Goal: Transaction & Acquisition: Purchase product/service

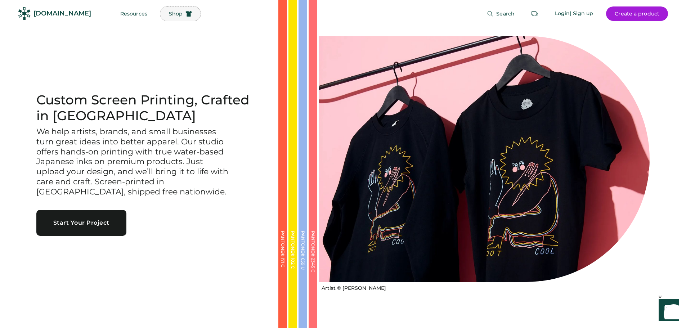
click at [169, 14] on span "Shop" at bounding box center [176, 13] width 14 height 5
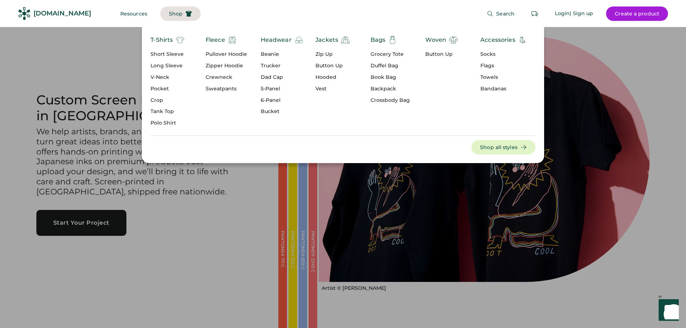
click at [280, 37] on div "Headwear" at bounding box center [276, 40] width 31 height 9
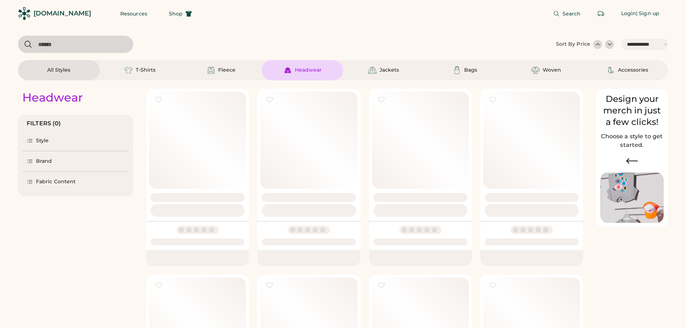
select select "*****"
select select "*"
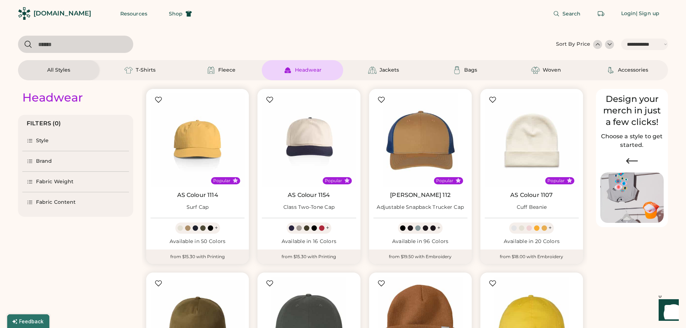
scroll to position [36, 0]
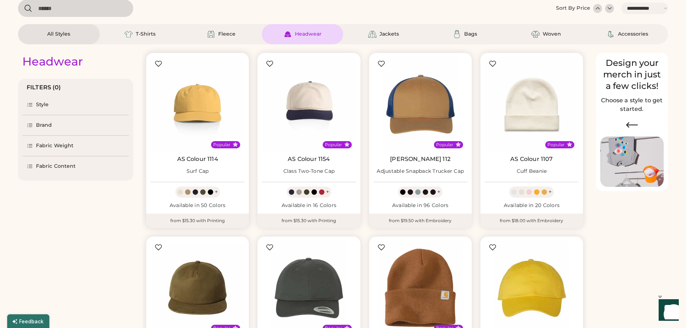
select select "*****"
select select "*"
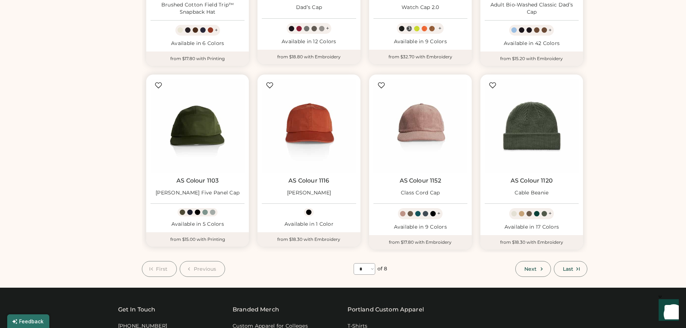
scroll to position [396, 0]
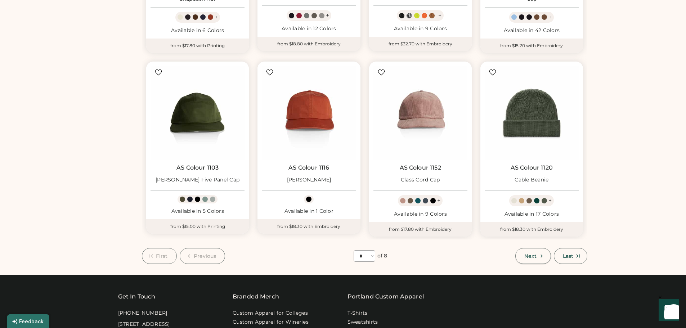
click at [529, 255] on span "Next" at bounding box center [530, 255] width 12 height 5
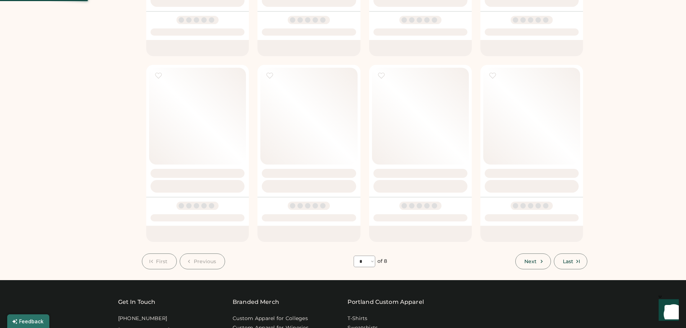
select select "*"
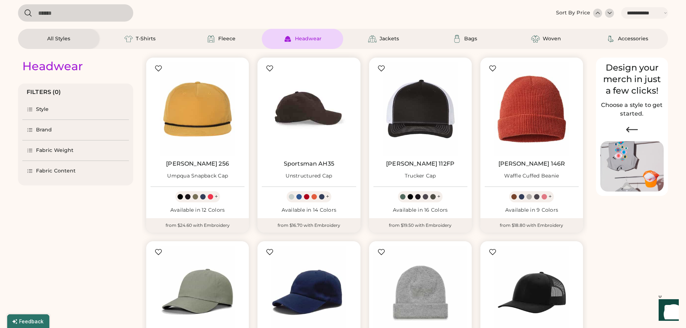
click at [308, 103] on img at bounding box center [309, 109] width 94 height 94
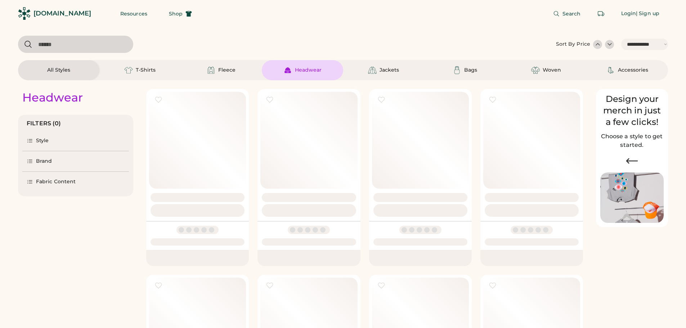
select select "*****"
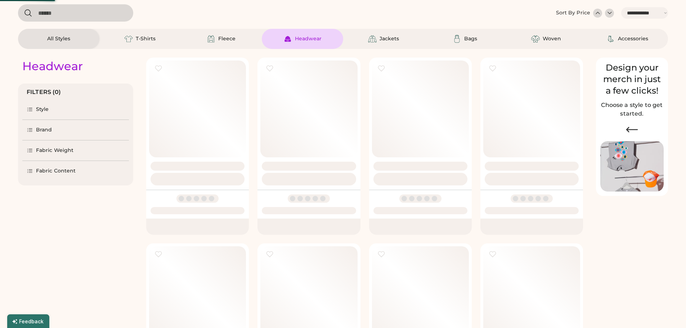
select select "*"
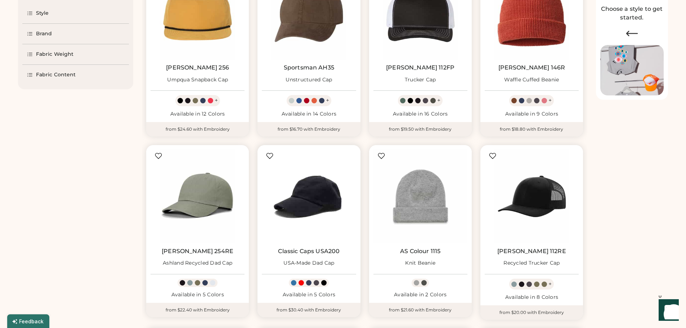
scroll to position [139, 0]
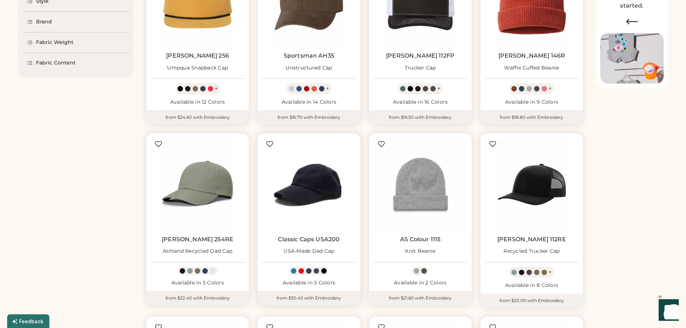
click at [303, 180] on img at bounding box center [309, 185] width 94 height 94
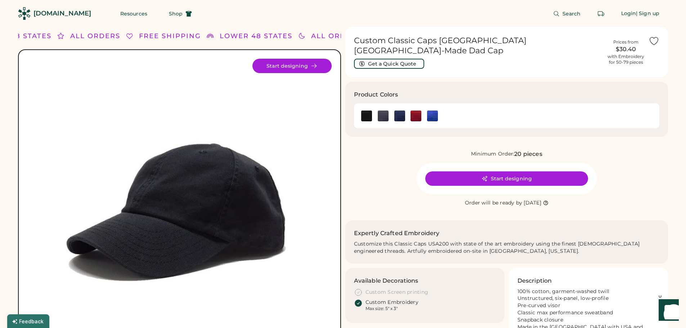
click at [275, 210] on img at bounding box center [179, 211] width 304 height 304
click at [285, 254] on img at bounding box center [179, 211] width 304 height 304
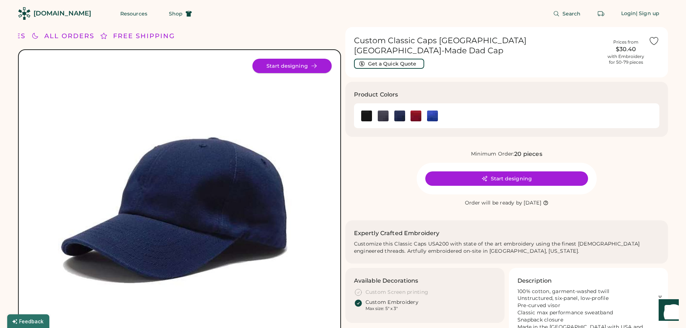
click at [316, 62] on button "Start designing" at bounding box center [291, 66] width 79 height 14
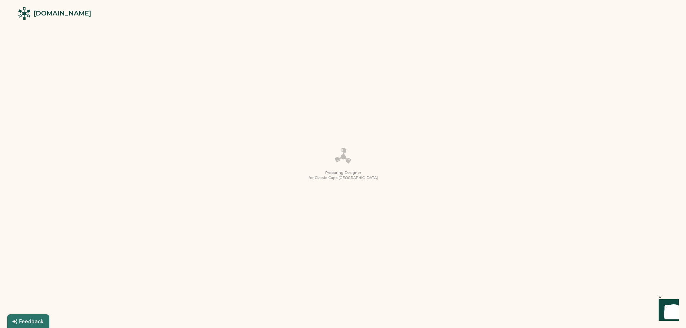
scroll to position [72, 0]
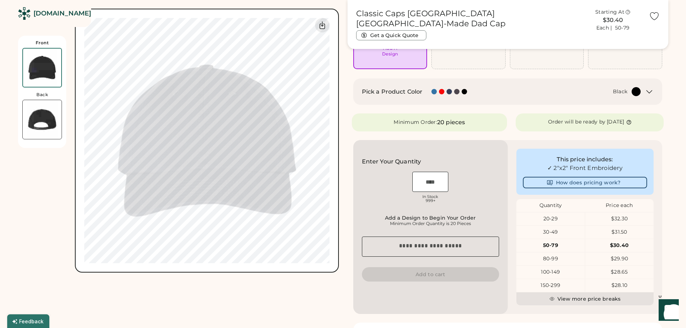
click at [50, 113] on img at bounding box center [42, 119] width 39 height 39
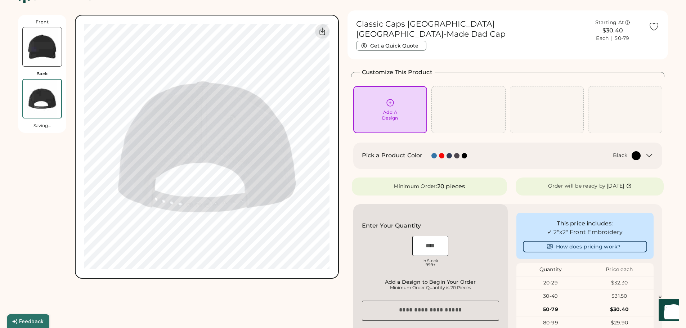
scroll to position [0, 0]
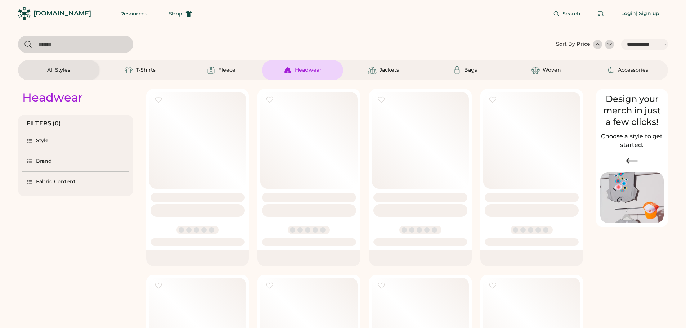
select select "*****"
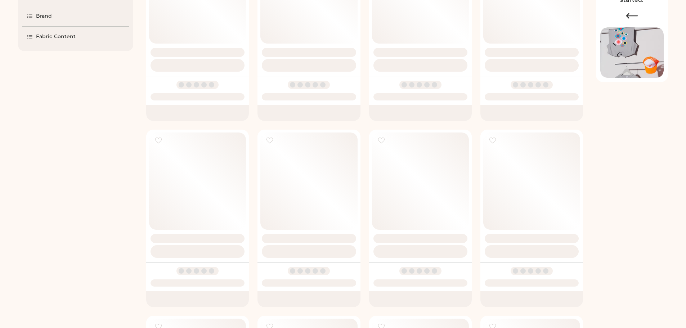
scroll to position [139, 0]
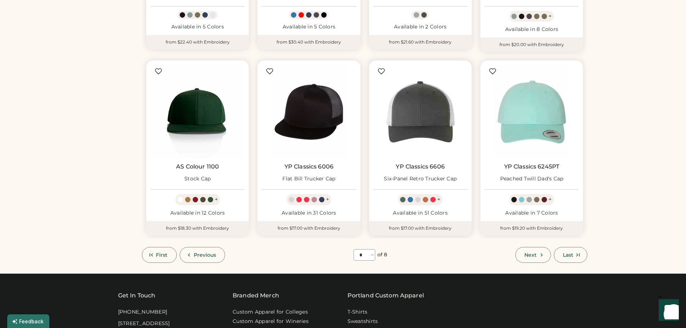
scroll to position [463, 0]
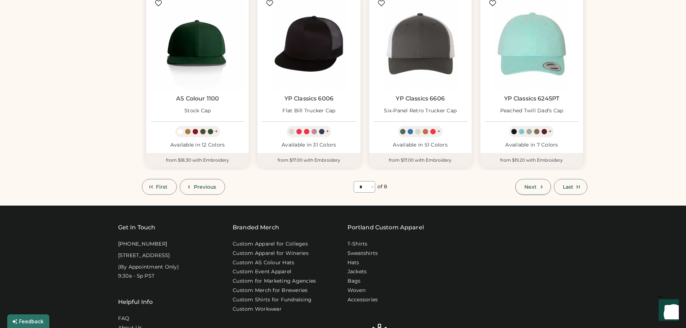
click at [531, 182] on button "Next" at bounding box center [532, 187] width 35 height 16
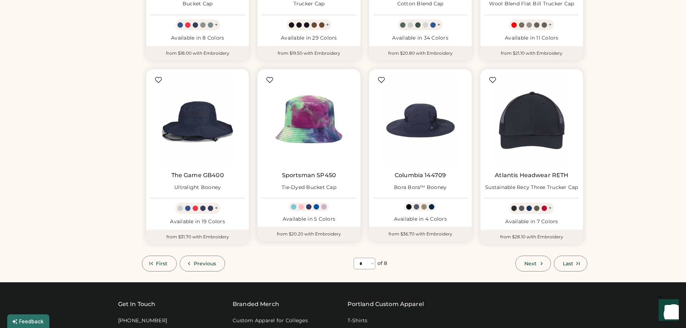
scroll to position [391, 0]
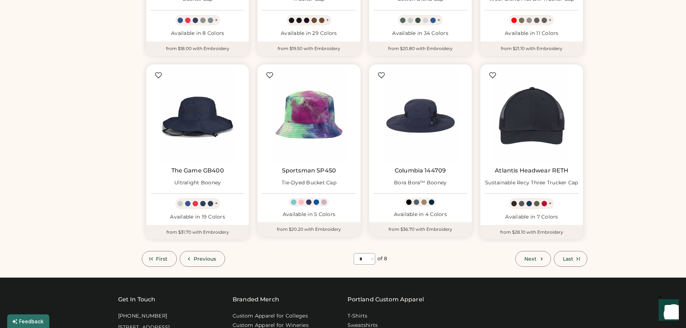
click at [530, 260] on span "Next" at bounding box center [530, 258] width 12 height 5
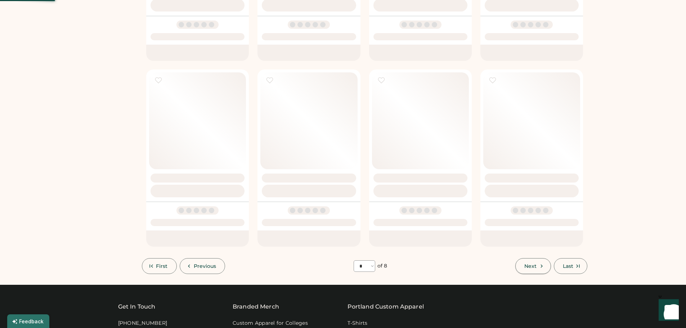
select select "*"
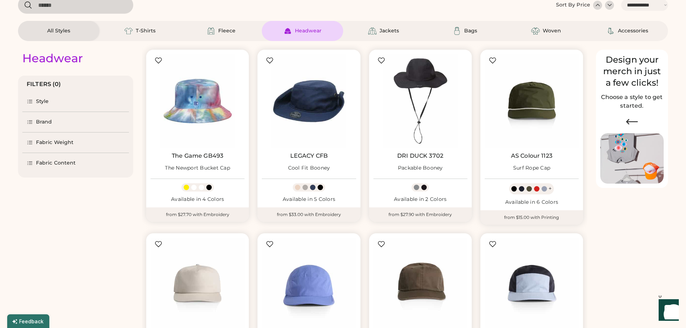
scroll to position [31, 0]
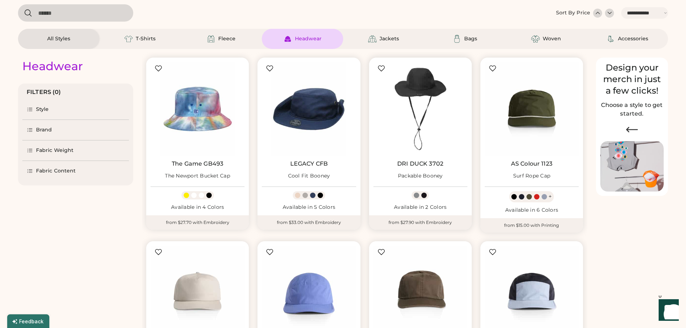
click at [417, 85] on img at bounding box center [420, 109] width 94 height 94
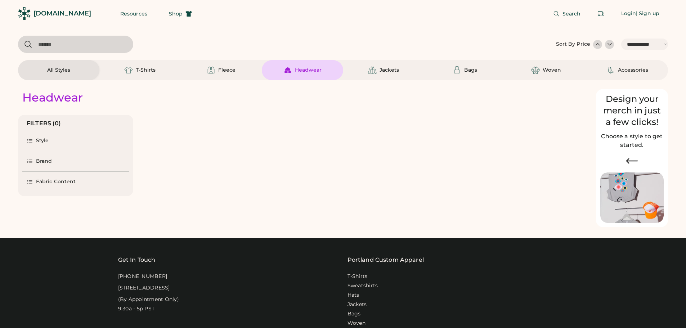
select select "*****"
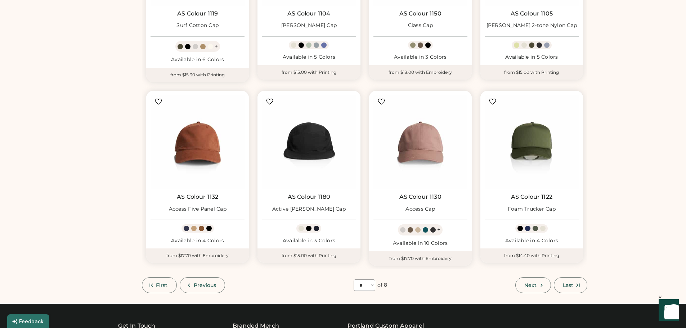
scroll to position [427, 0]
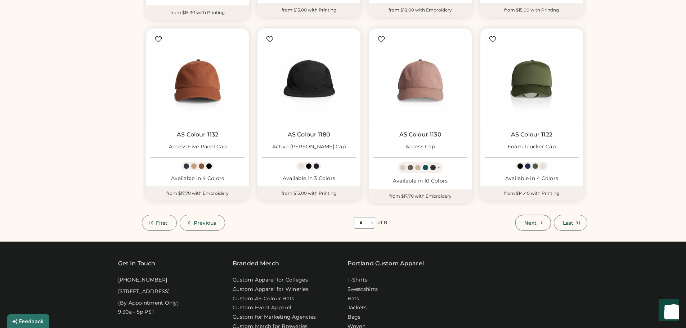
click at [535, 218] on button "Next" at bounding box center [532, 223] width 35 height 16
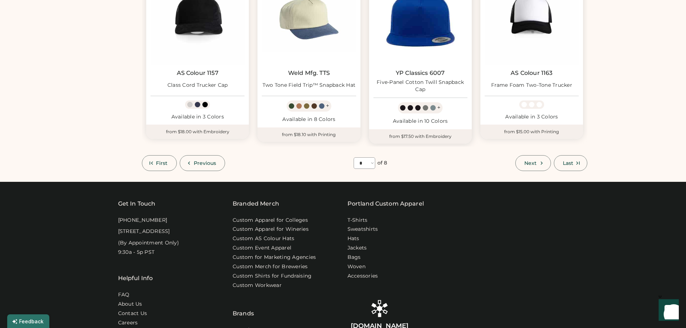
scroll to position [499, 0]
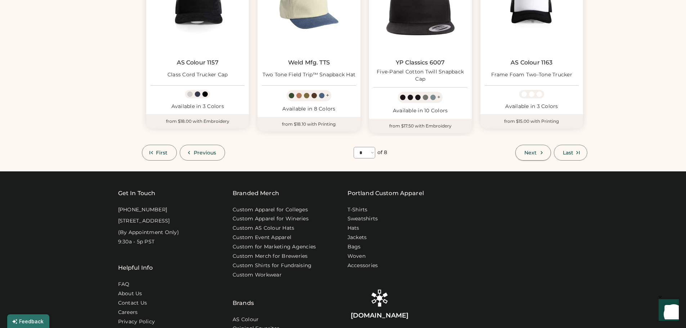
click at [523, 148] on button "Next" at bounding box center [532, 153] width 35 height 16
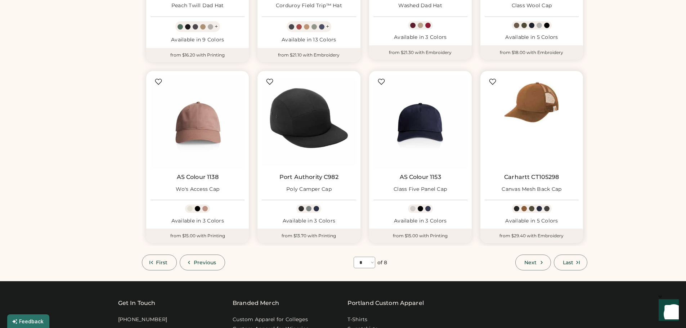
scroll to position [391, 0]
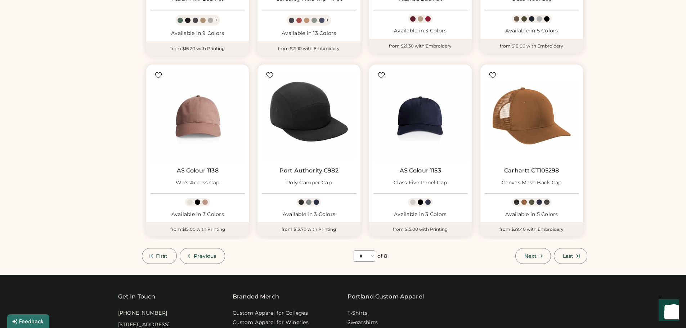
click at [528, 249] on button "Next" at bounding box center [532, 256] width 35 height 16
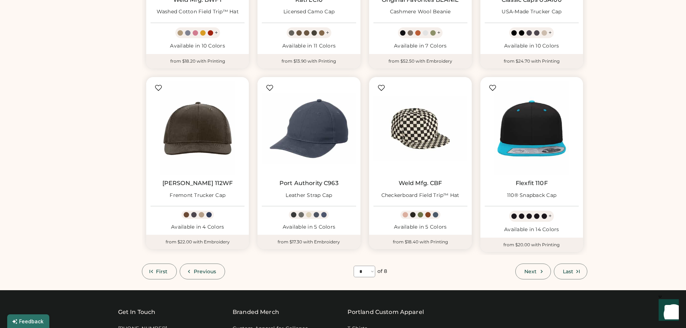
scroll to position [391, 0]
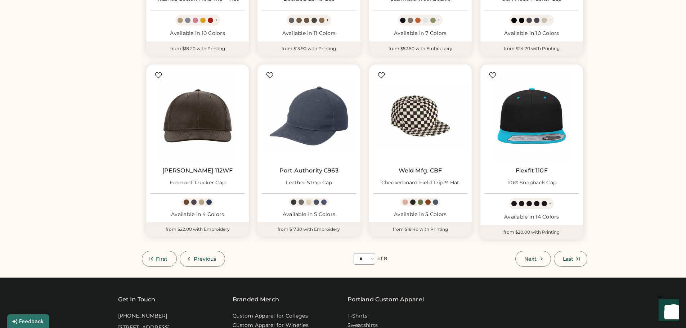
click at [534, 261] on span "Next" at bounding box center [530, 258] width 12 height 5
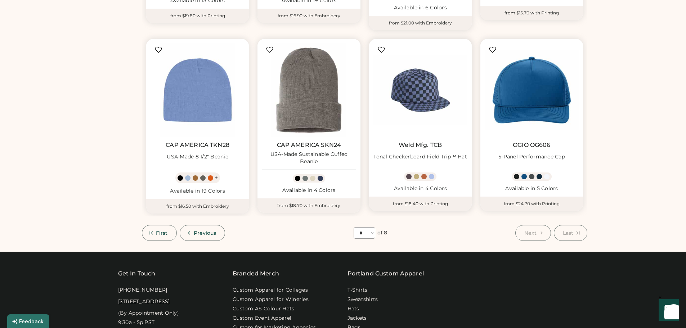
scroll to position [247, 0]
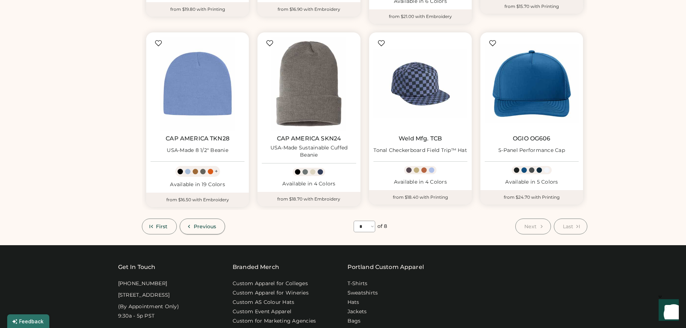
click at [212, 224] on span "Previous" at bounding box center [205, 226] width 23 height 5
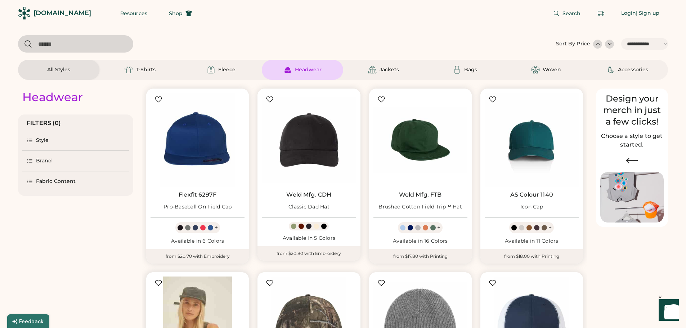
scroll to position [0, 0]
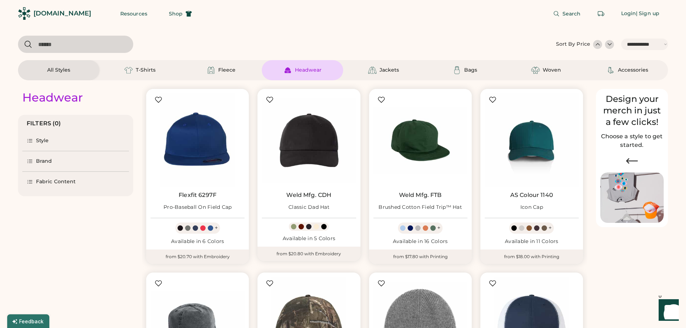
click at [45, 144] on div "Style" at bounding box center [42, 140] width 13 height 7
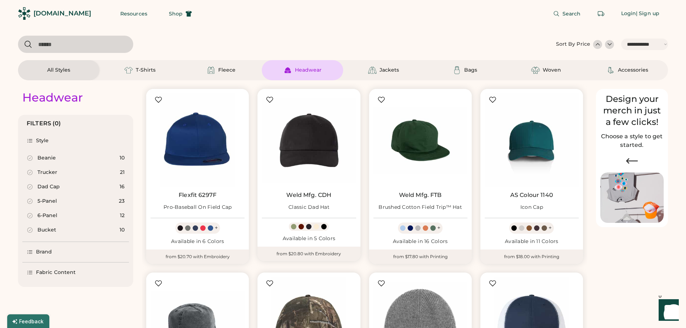
click at [48, 228] on div "Bucket" at bounding box center [46, 229] width 19 height 7
select select "*"
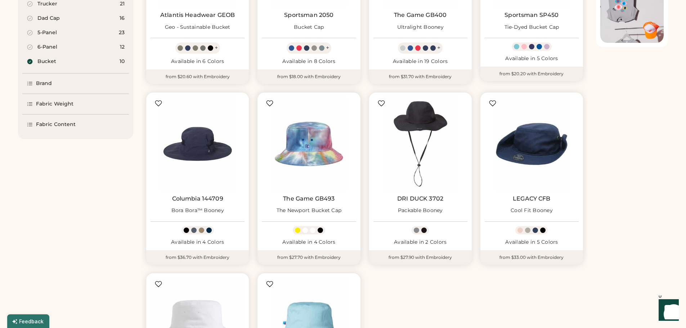
scroll to position [324, 0]
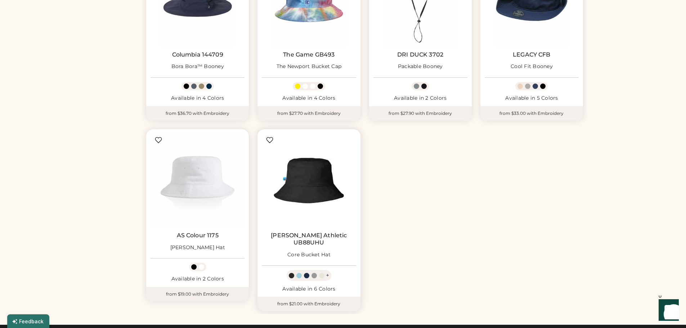
click at [309, 196] on img at bounding box center [309, 181] width 94 height 94
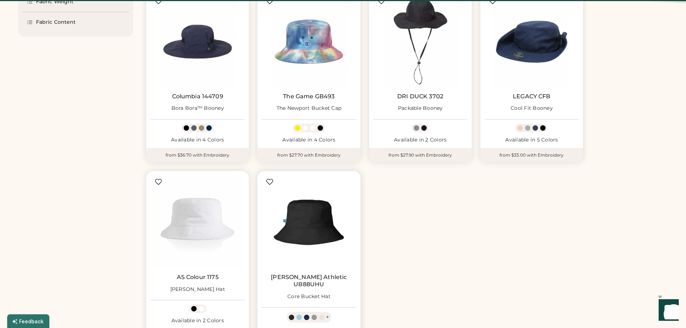
scroll to position [180, 0]
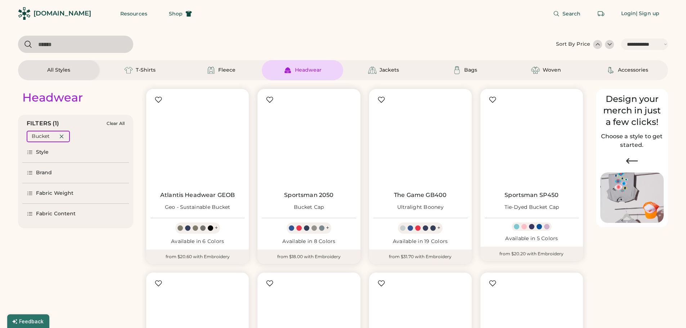
select select "*****"
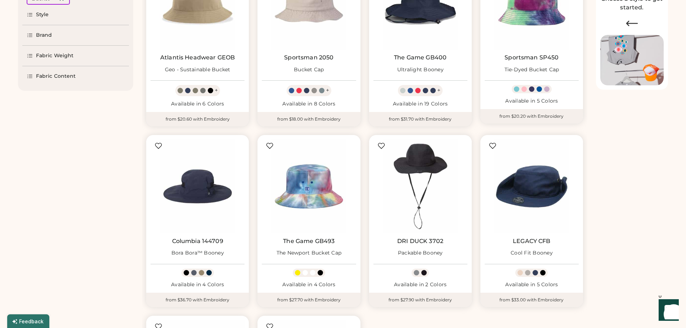
scroll to position [108, 0]
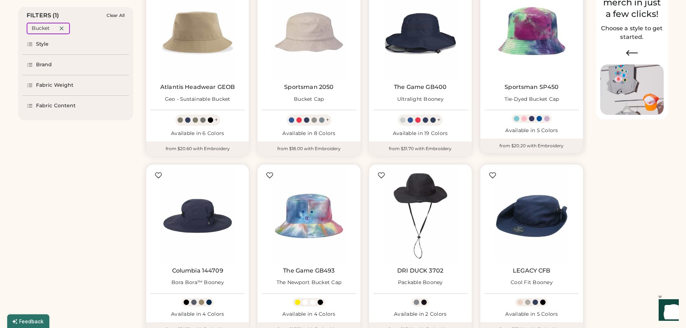
click at [538, 40] on img at bounding box center [532, 32] width 94 height 94
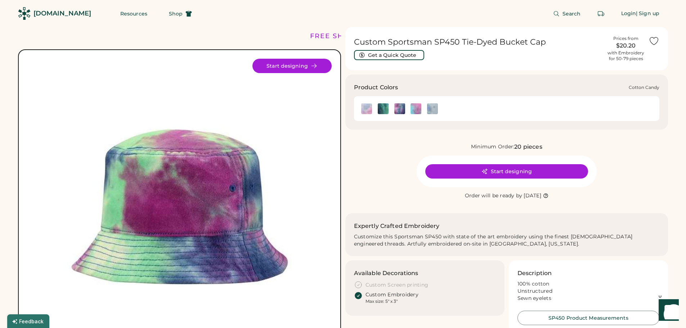
click at [363, 108] on img at bounding box center [366, 108] width 11 height 11
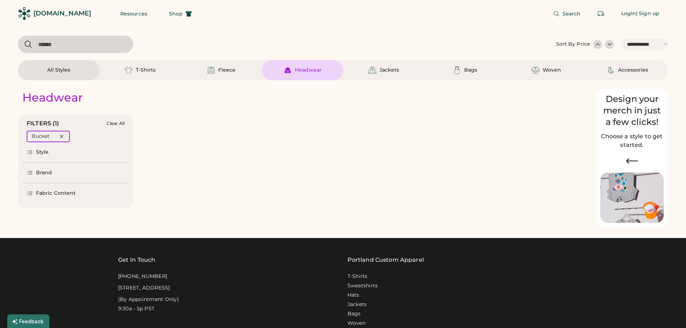
select select "*****"
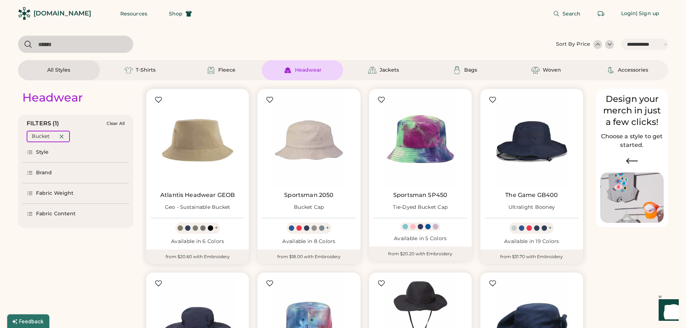
click at [192, 143] on img at bounding box center [197, 140] width 94 height 94
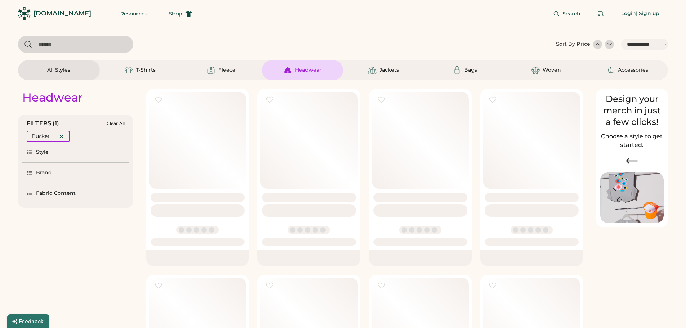
select select "*****"
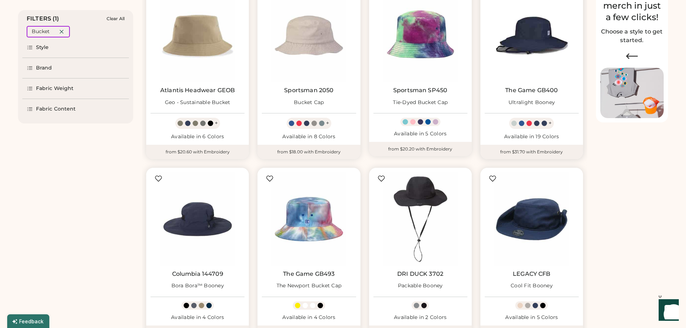
select select "*****"
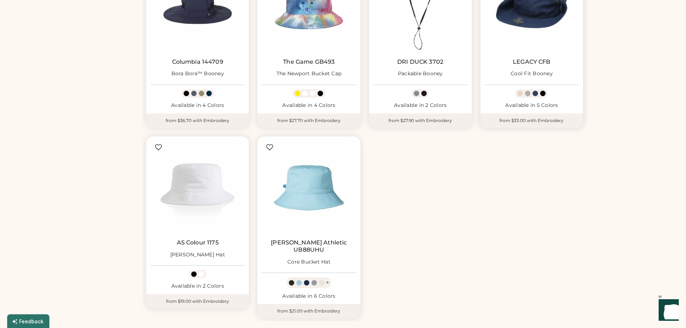
scroll to position [324, 0]
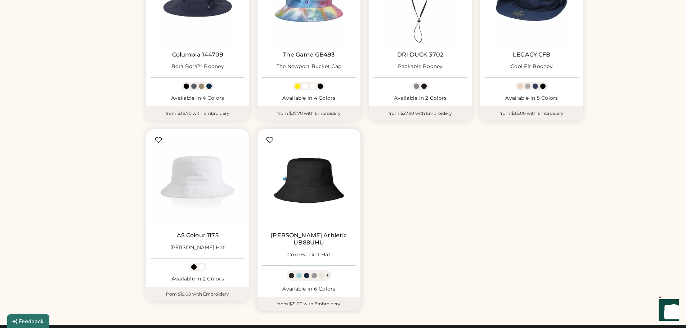
click at [316, 181] on img at bounding box center [309, 181] width 94 height 94
